Goal: Information Seeking & Learning: Learn about a topic

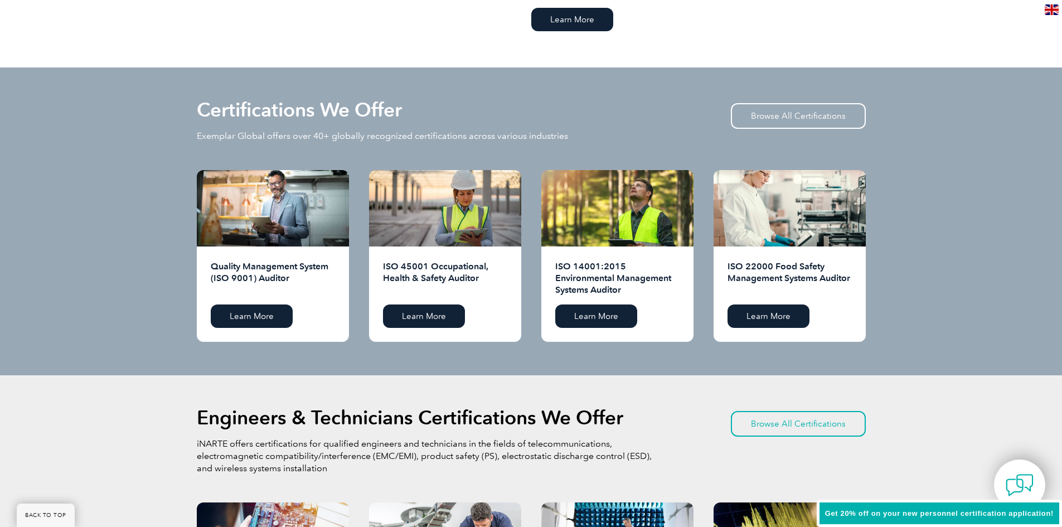
scroll to position [1059, 0]
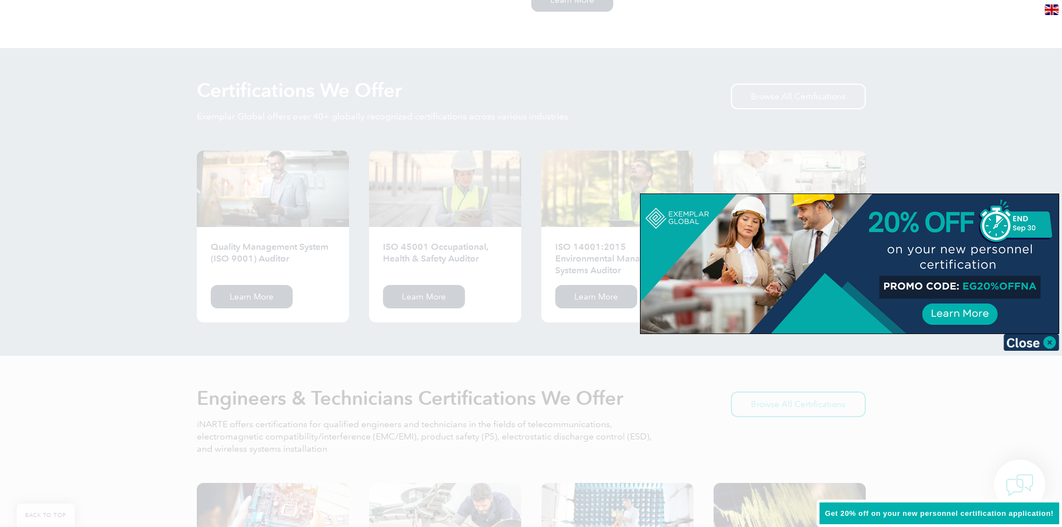
click at [1048, 341] on img at bounding box center [1032, 342] width 56 height 17
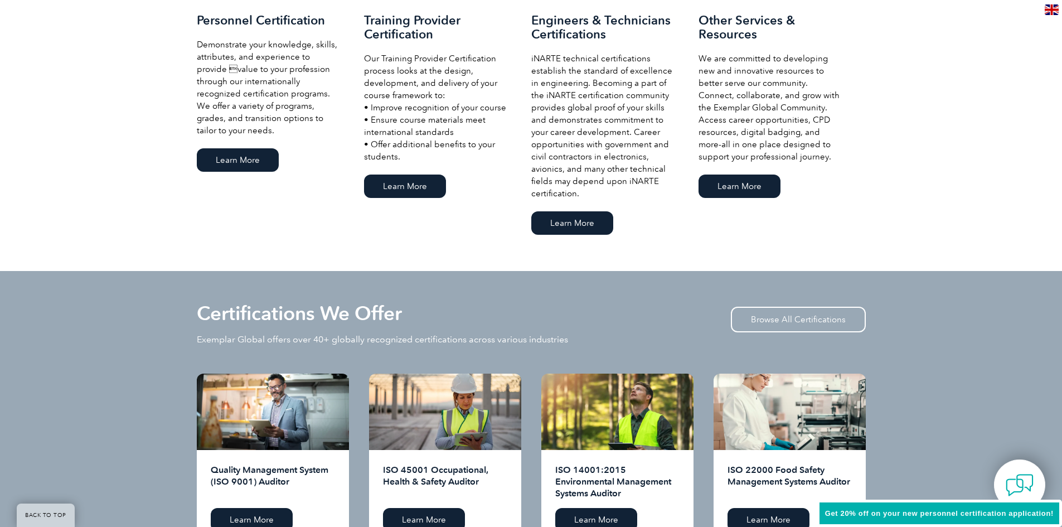
scroll to position [892, 0]
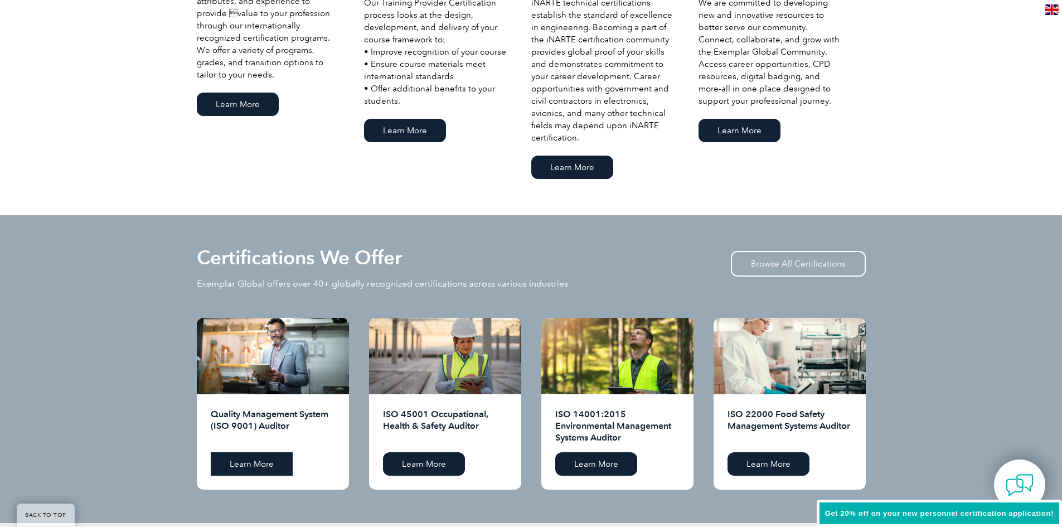
click at [267, 463] on link "Learn More" at bounding box center [252, 463] width 82 height 23
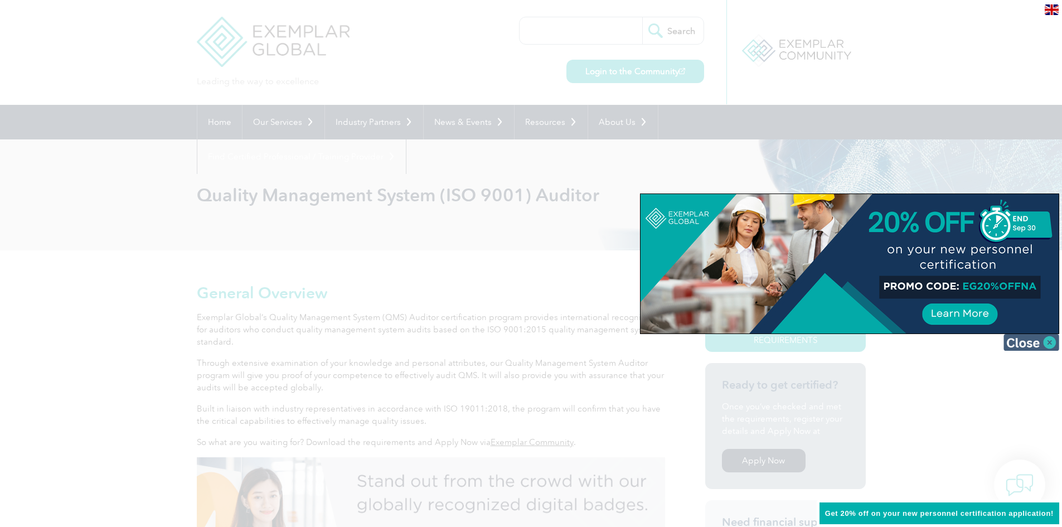
click at [1051, 341] on img at bounding box center [1032, 342] width 56 height 17
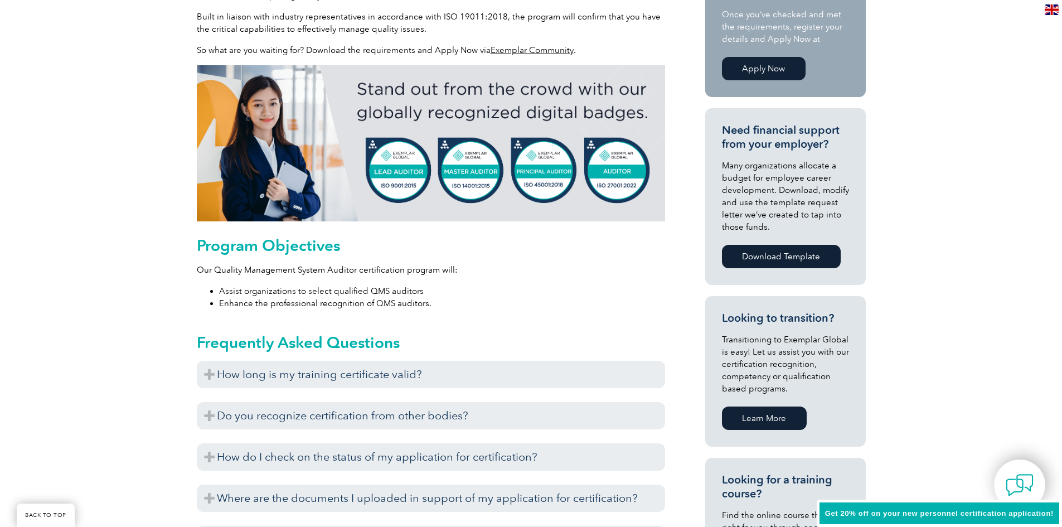
scroll to position [446, 0]
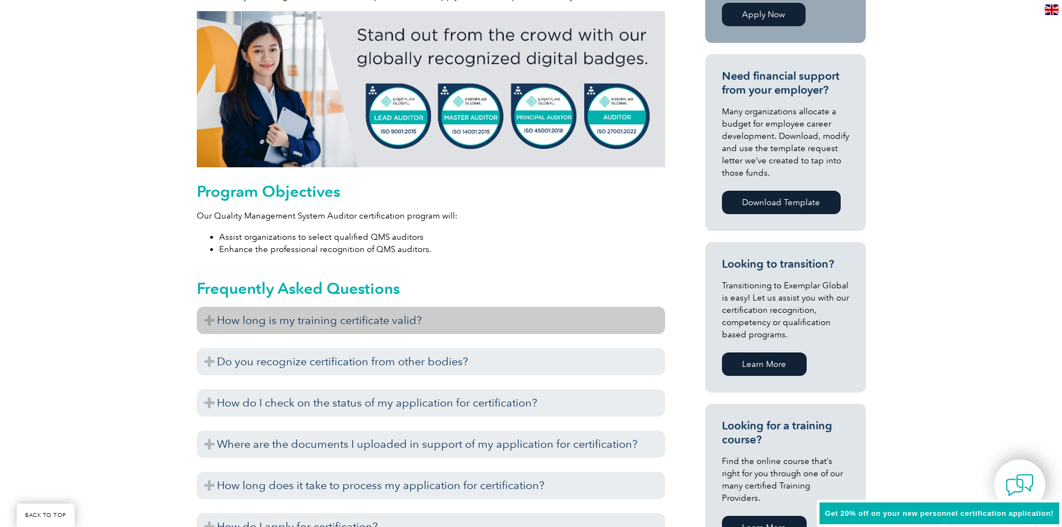
click at [212, 318] on h3 "How long is my training certificate valid?" at bounding box center [431, 320] width 468 height 27
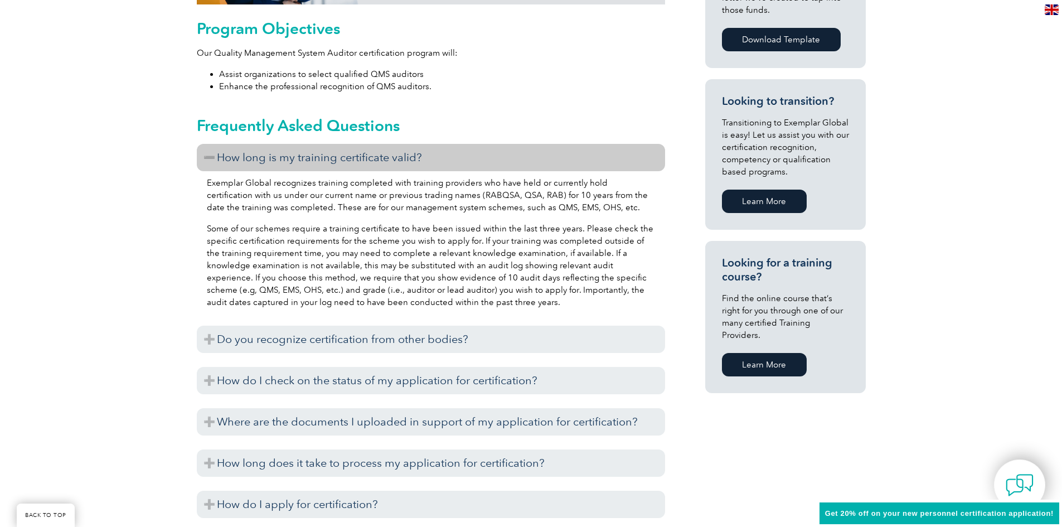
scroll to position [613, 0]
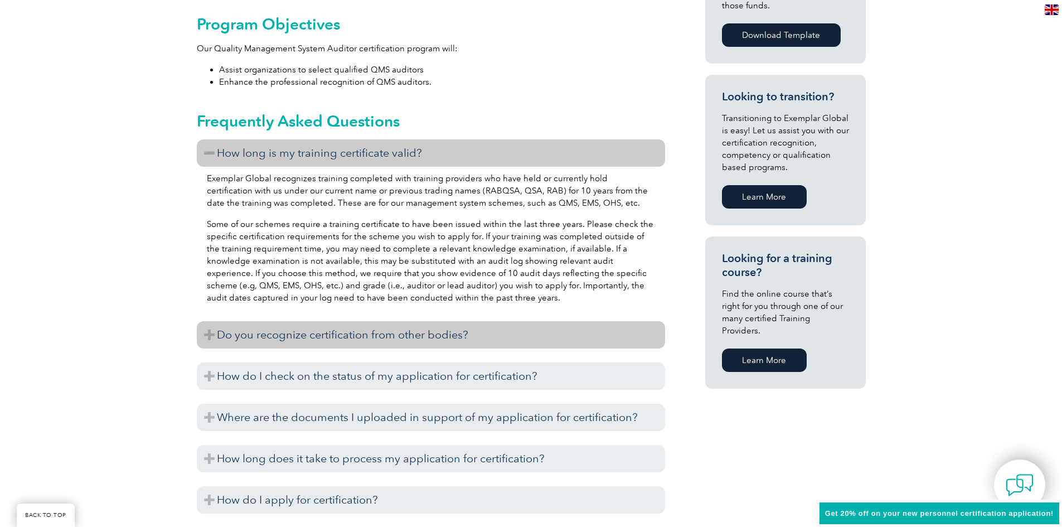
click at [205, 333] on h3 "Do you recognize certification from other bodies?" at bounding box center [431, 334] width 468 height 27
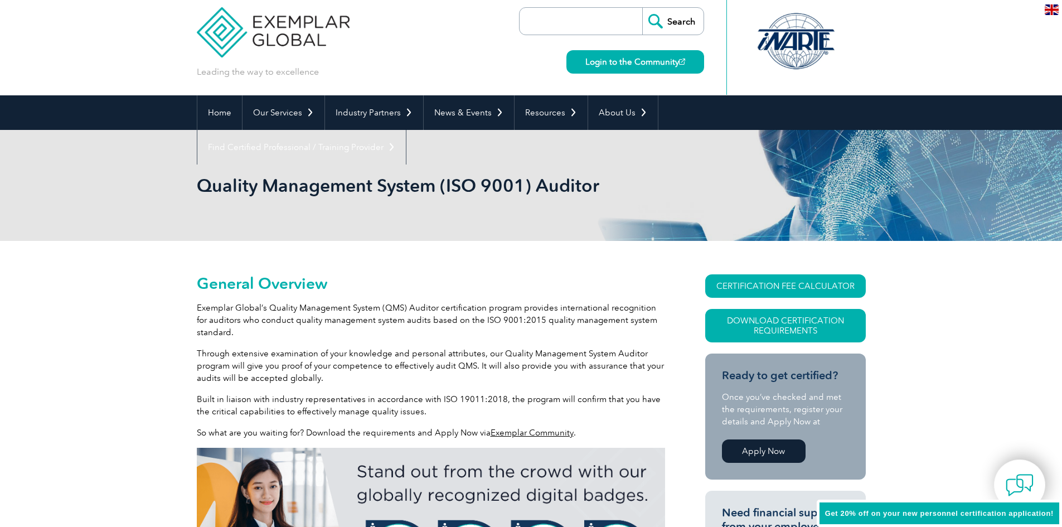
scroll to position [0, 0]
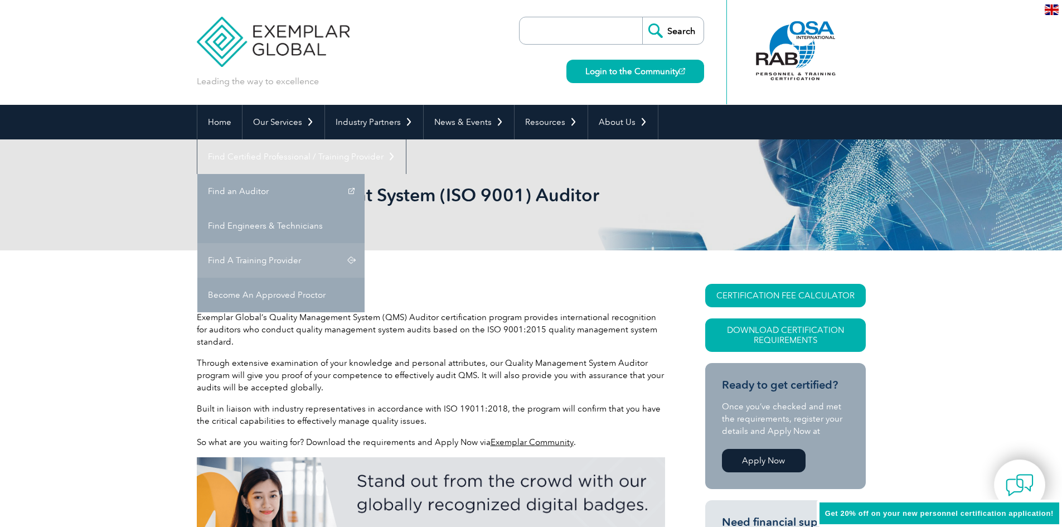
click at [365, 243] on link "Find A Training Provider" at bounding box center [280, 260] width 167 height 35
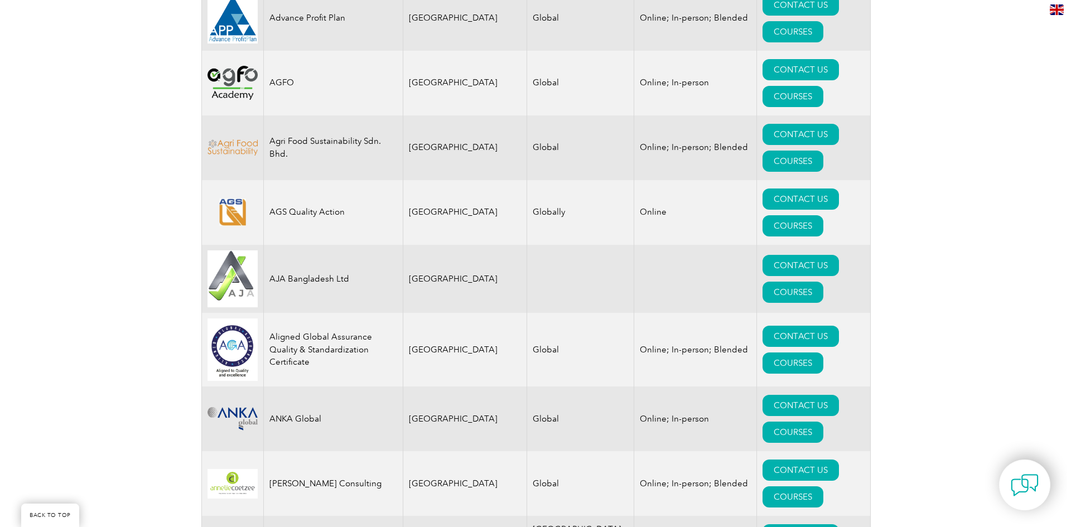
scroll to position [1004, 0]
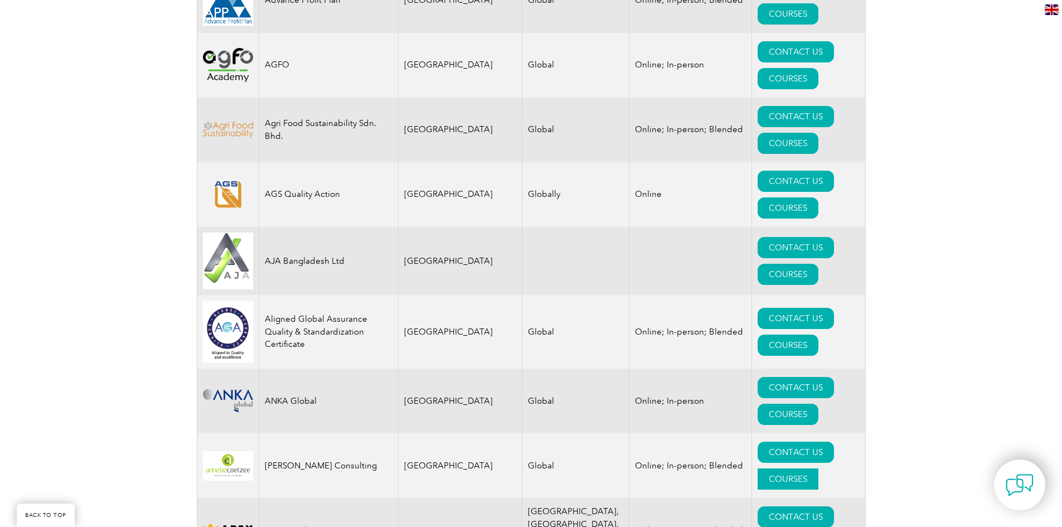
click at [811, 468] on link "COURSES" at bounding box center [788, 478] width 61 height 21
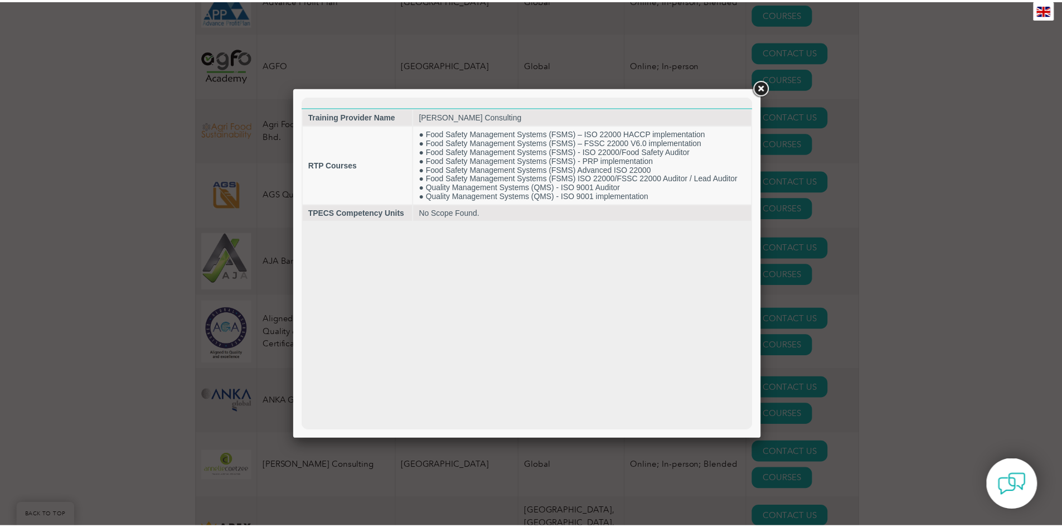
scroll to position [0, 0]
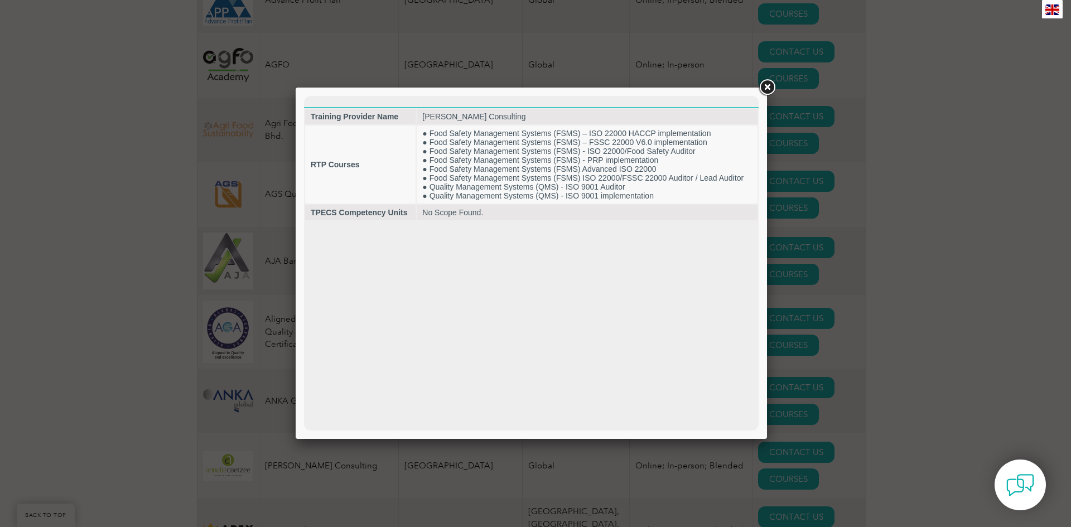
click at [764, 88] on link at bounding box center [767, 88] width 20 height 20
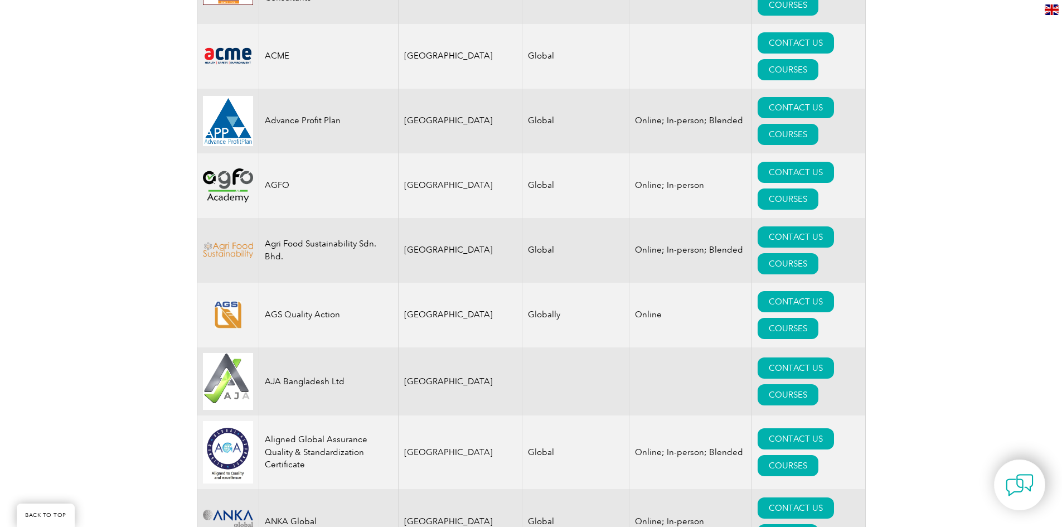
scroll to position [892, 0]
